Goal: Transaction & Acquisition: Purchase product/service

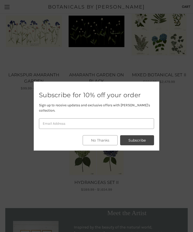
scroll to position [268, 0]
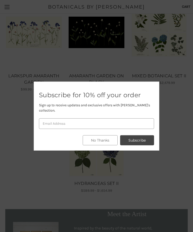
click at [108, 145] on button "No Thanks" at bounding box center [100, 140] width 35 height 10
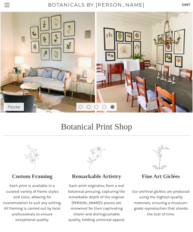
scroll to position [14, 0]
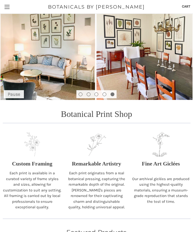
click at [164, 161] on p "Fine Art Giclées" at bounding box center [161, 164] width 38 height 8
click at [162, 163] on p "Fine Art Giclées" at bounding box center [161, 164] width 38 height 8
click at [160, 184] on p "Our archival giclées are produced using the highest-quality materials, ensuring…" at bounding box center [161, 190] width 59 height 28
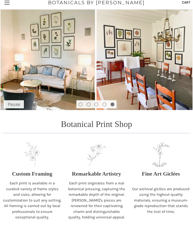
scroll to position [0, 0]
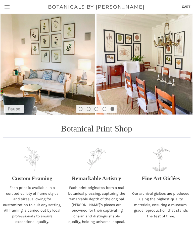
click at [8, 10] on link "Toggle menu" at bounding box center [7, 7] width 14 height 14
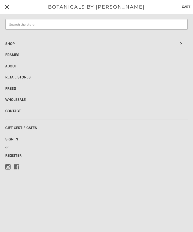
click at [15, 45] on link "Shop" at bounding box center [96, 43] width 183 height 11
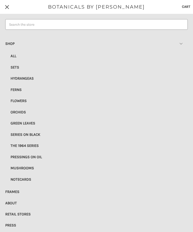
click at [24, 101] on link "Flowers" at bounding box center [96, 101] width 183 height 6
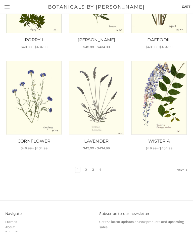
scroll to position [316, 0]
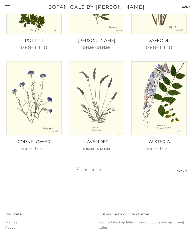
click at [87, 168] on link "2" at bounding box center [86, 171] width 6 height 6
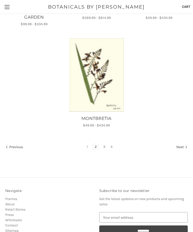
scroll to position [454, 0]
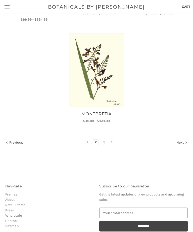
click at [105, 143] on link "3" at bounding box center [105, 143] width 6 height 6
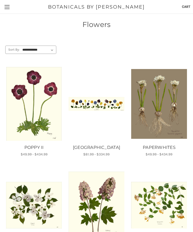
click at [9, 11] on link "Toggle menu" at bounding box center [7, 7] width 14 height 14
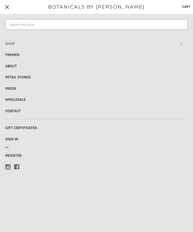
click at [10, 6] on link "Toggle menu" at bounding box center [7, 7] width 14 height 14
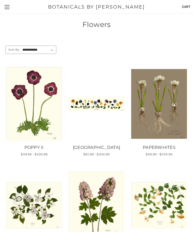
click at [11, 9] on link "Toggle menu" at bounding box center [7, 7] width 14 height 14
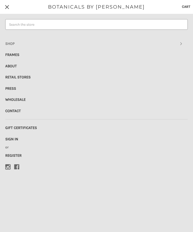
click at [12, 44] on link "Shop" at bounding box center [96, 43] width 183 height 11
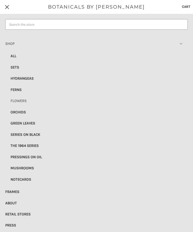
click at [33, 79] on link "Hydrangeas" at bounding box center [96, 79] width 183 height 6
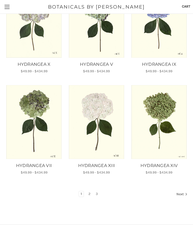
scroll to position [286, 0]
click at [87, 195] on link "2" at bounding box center [90, 194] width 6 height 6
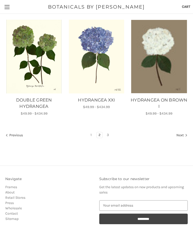
scroll to position [366, 0]
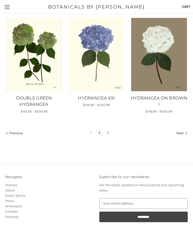
click at [106, 132] on link "3" at bounding box center [108, 133] width 6 height 6
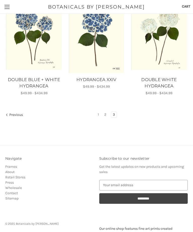
scroll to position [404, 0]
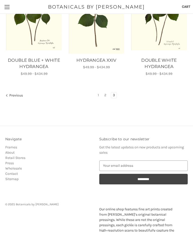
click at [105, 94] on link "2" at bounding box center [106, 95] width 6 height 6
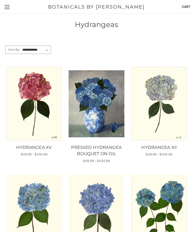
scroll to position [382, 0]
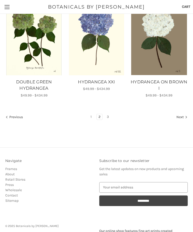
click at [8, 7] on span "Toggle menu" at bounding box center [7, 7] width 5 height 1
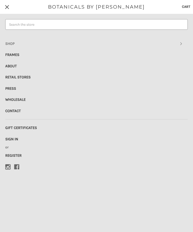
click at [7, 43] on link "Shop" at bounding box center [96, 43] width 183 height 11
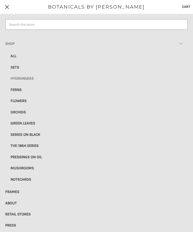
click at [16, 101] on link "Flowers" at bounding box center [96, 101] width 183 height 6
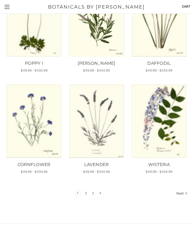
scroll to position [293, 0]
